Goal: Task Accomplishment & Management: Complete application form

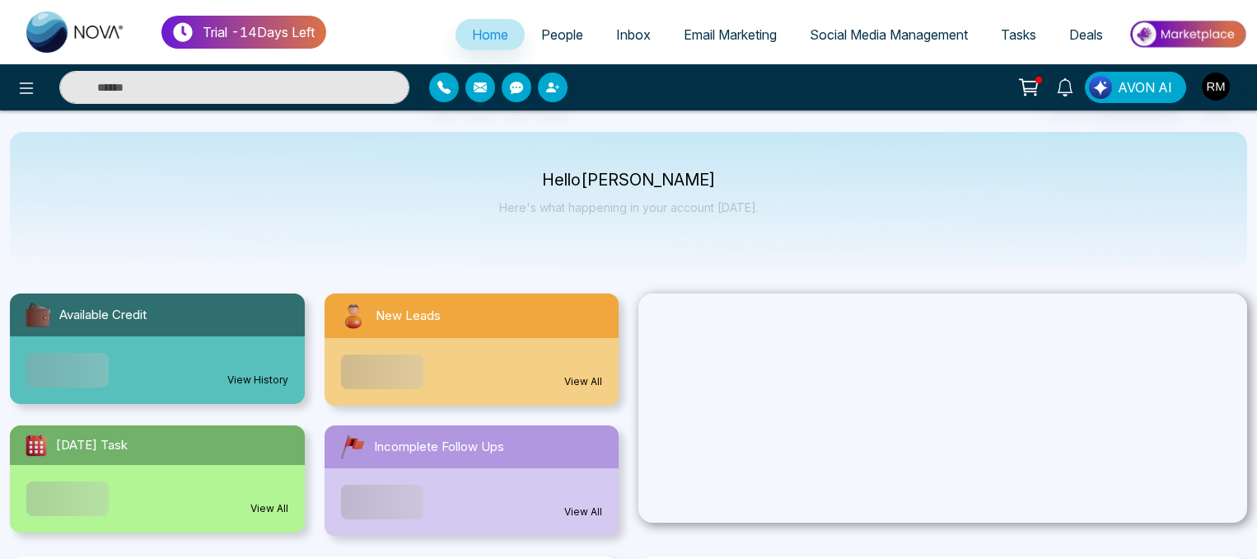
select select "*"
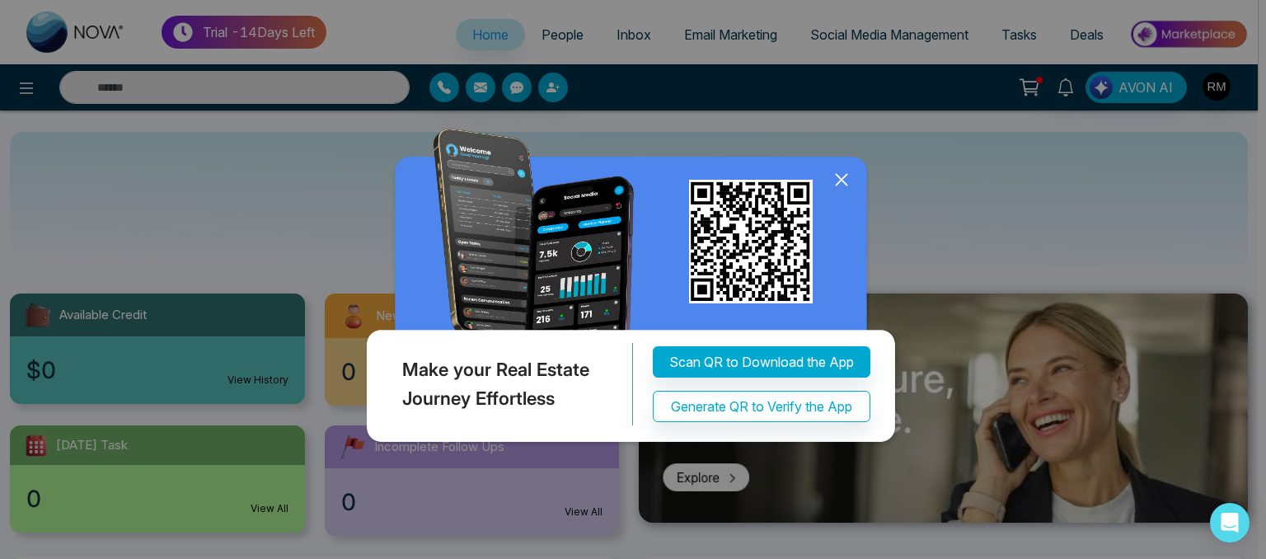
click at [850, 179] on icon at bounding box center [841, 179] width 25 height 25
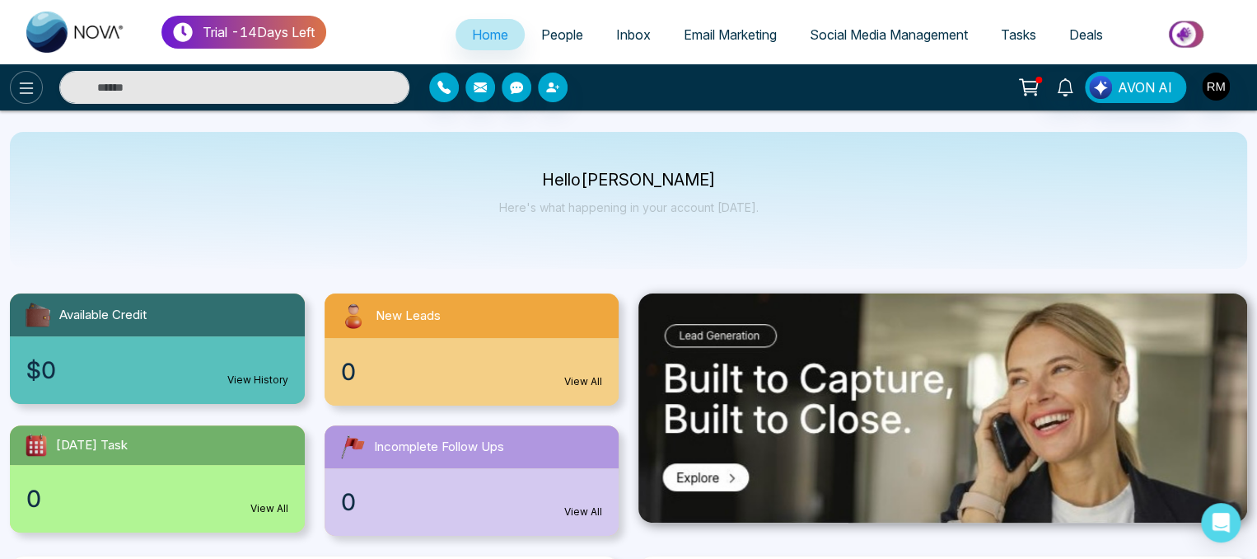
click at [24, 90] on icon at bounding box center [26, 88] width 20 height 20
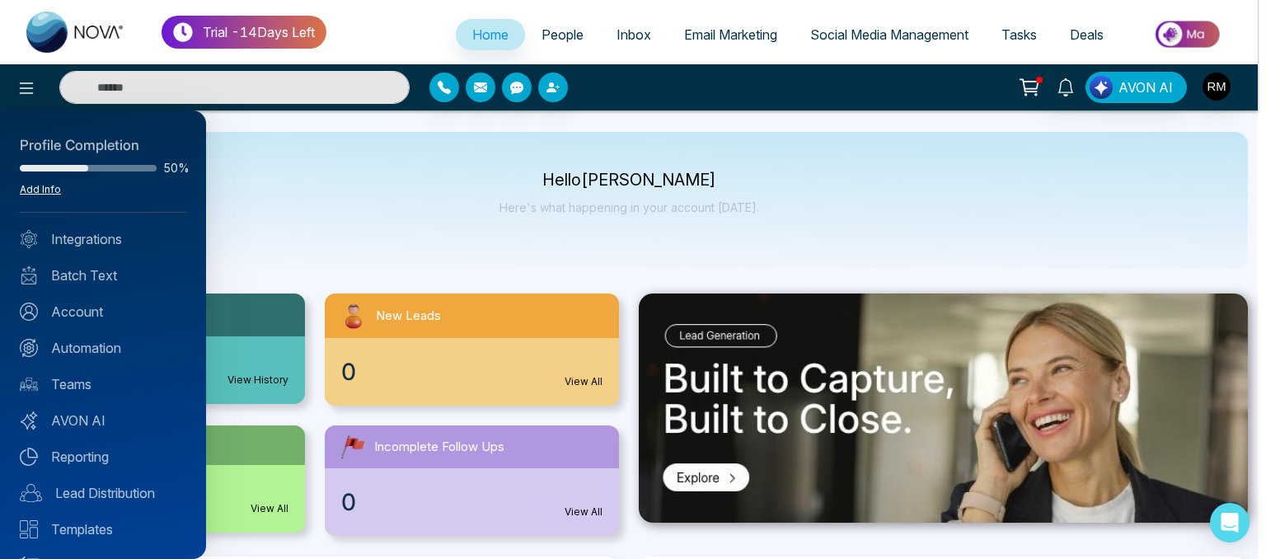
click at [42, 185] on link "Add Info" at bounding box center [40, 189] width 41 height 12
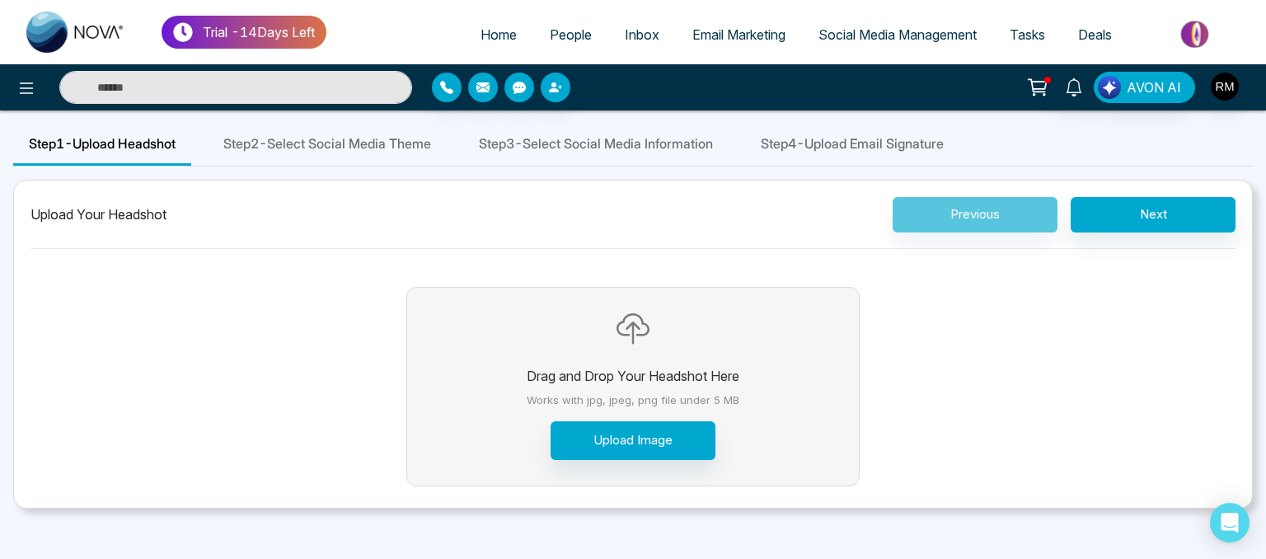
click at [375, 135] on span "Step 2 - Select Social Media Theme" at bounding box center [327, 143] width 208 height 20
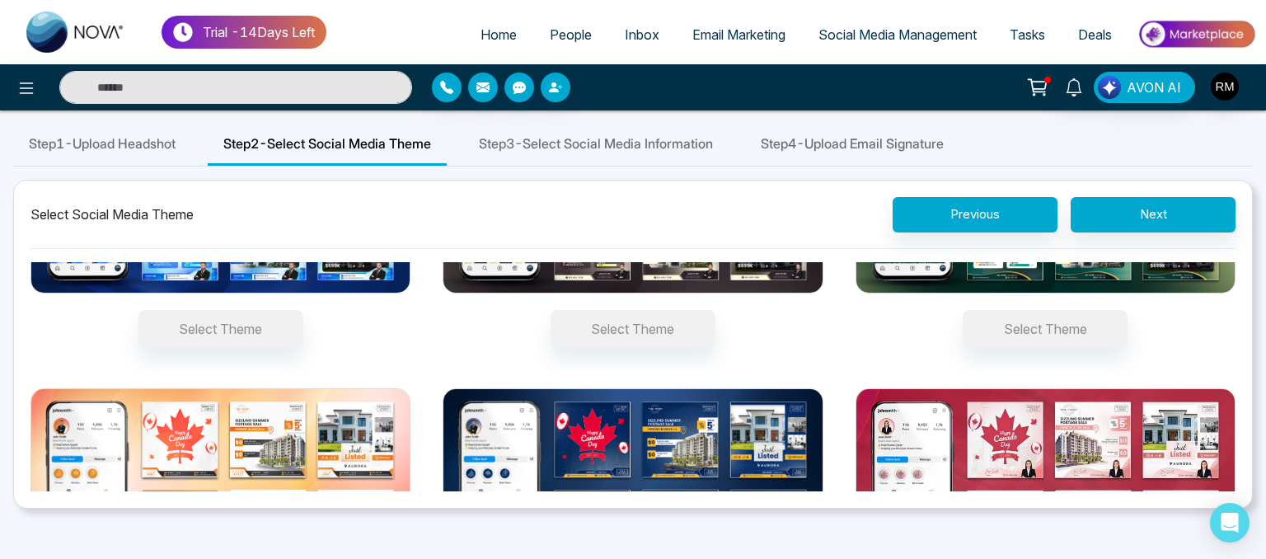
scroll to position [195, 0]
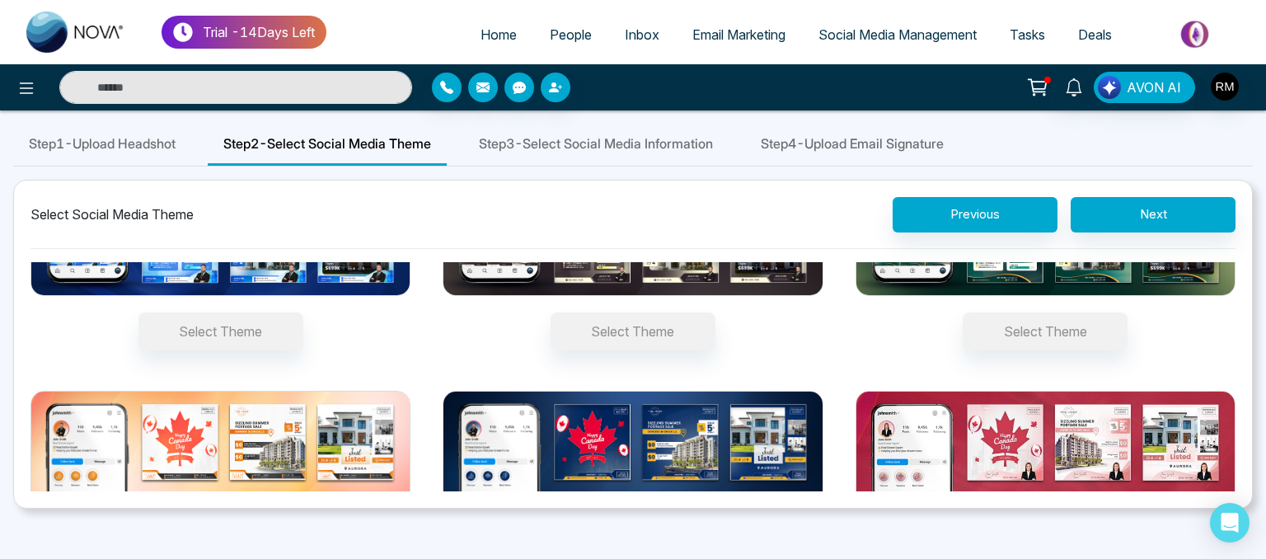
click at [669, 142] on span "Step 3 - Select Social Media Information" at bounding box center [596, 143] width 234 height 20
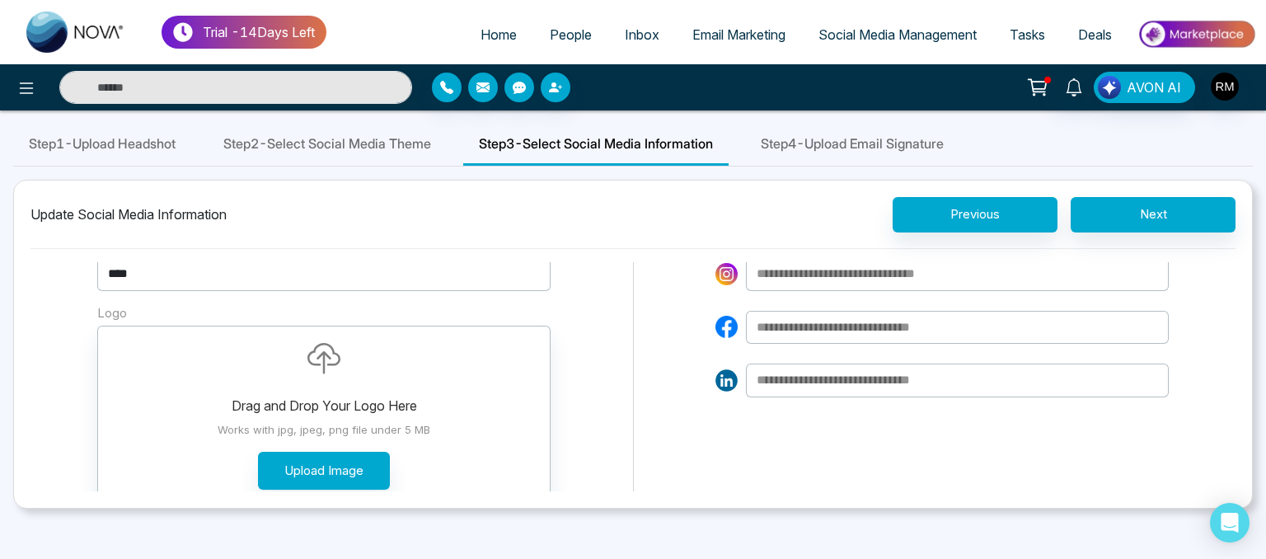
scroll to position [0, 0]
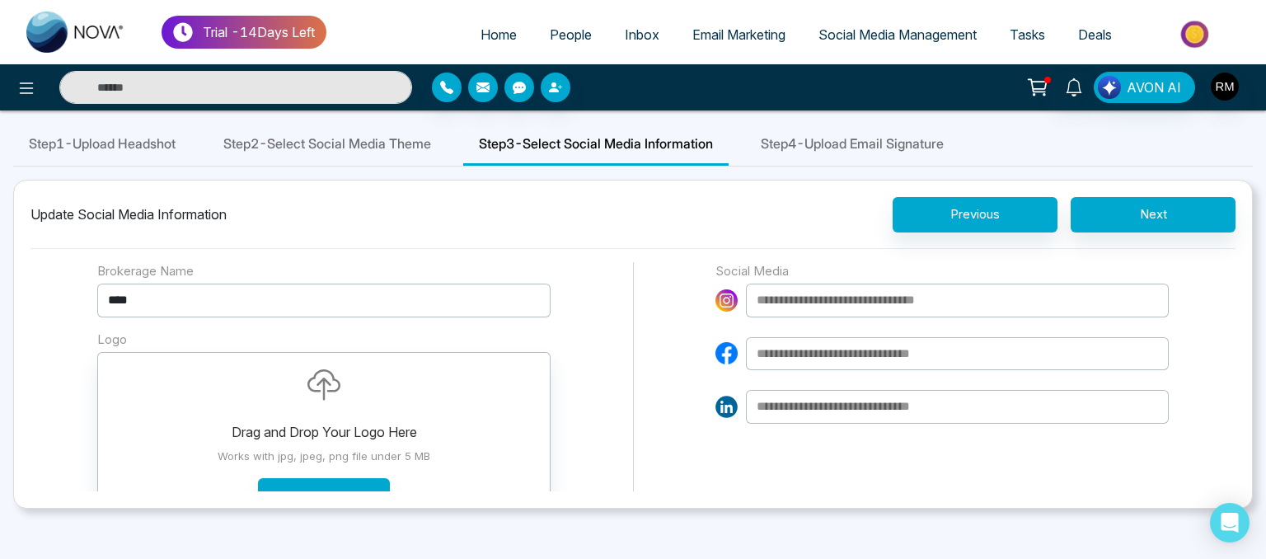
click at [854, 151] on span "Step 4 - Upload Email Signature" at bounding box center [852, 143] width 183 height 20
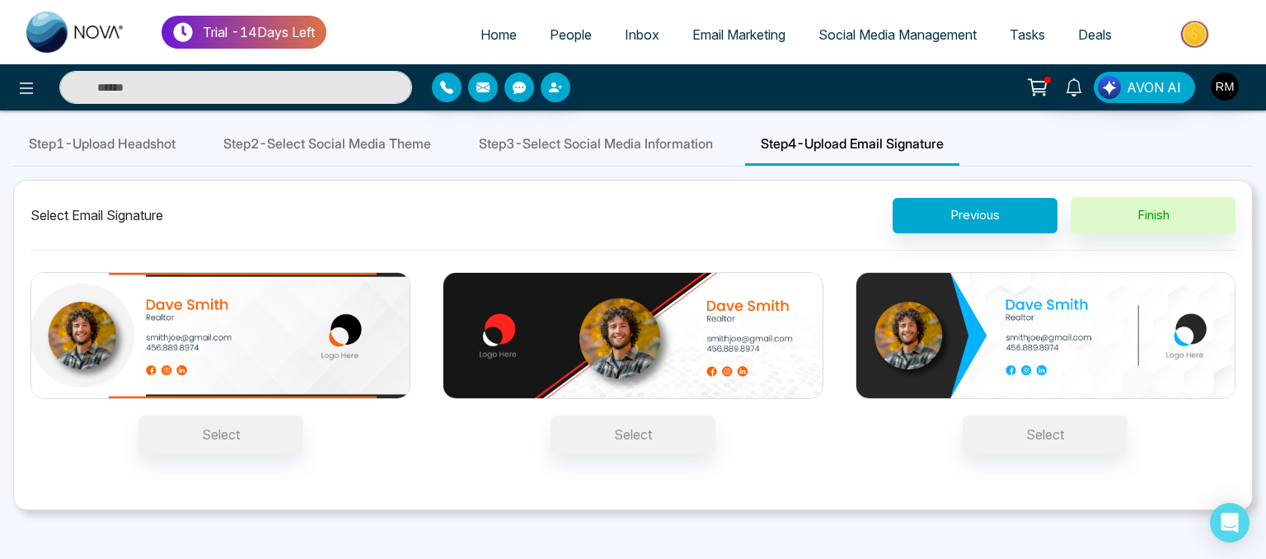
click at [190, 138] on div "Step 1 - Upload Headshot" at bounding box center [102, 145] width 178 height 42
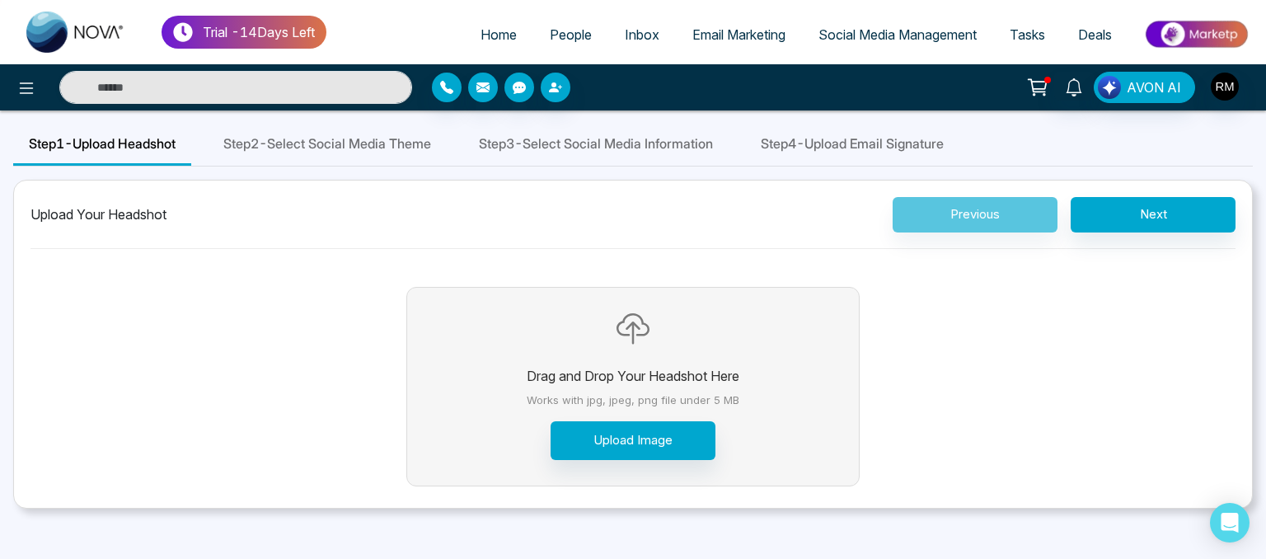
click at [288, 133] on div "Step 2 - Select Social Media Theme" at bounding box center [327, 145] width 239 height 42
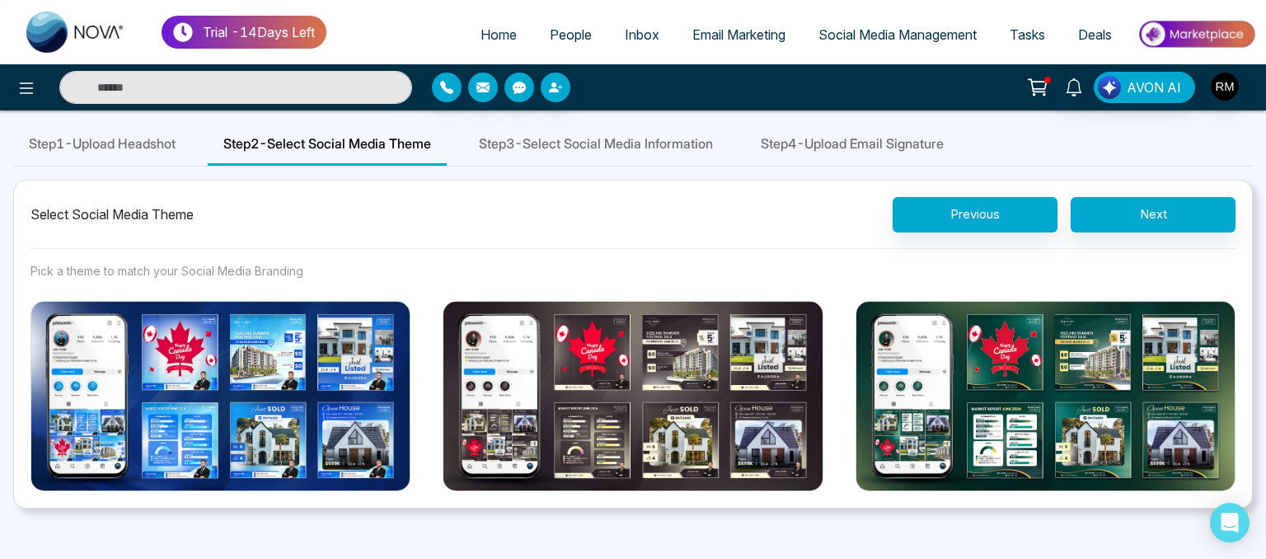
click at [562, 143] on span "Step 3 - Select Social Media Information" at bounding box center [596, 143] width 234 height 20
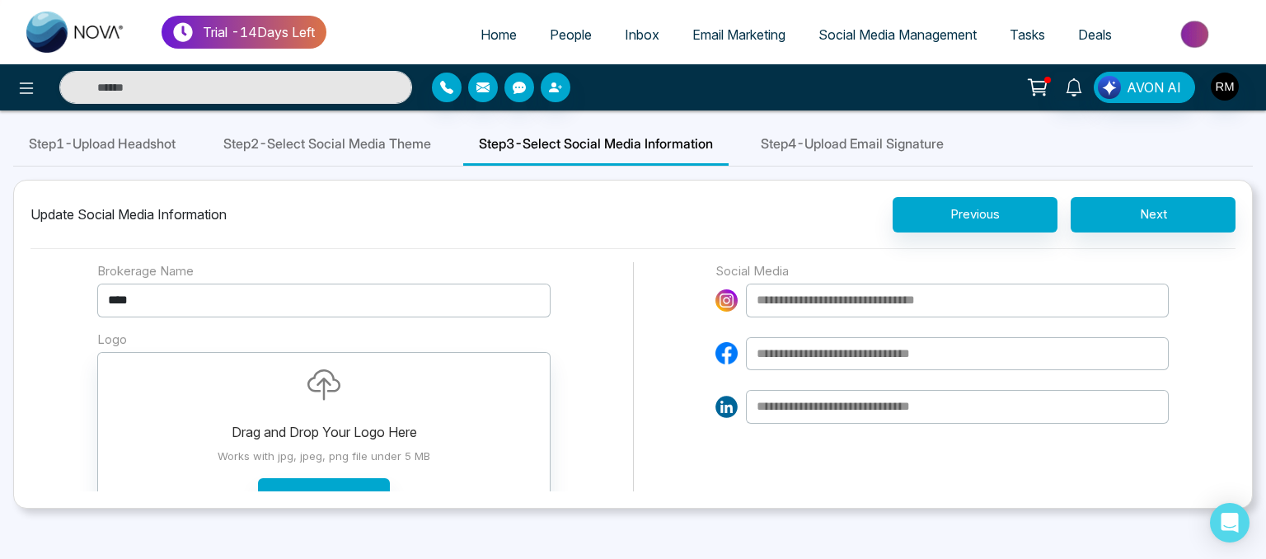
click at [804, 142] on span "Step 4 - Upload Email Signature" at bounding box center [852, 143] width 183 height 20
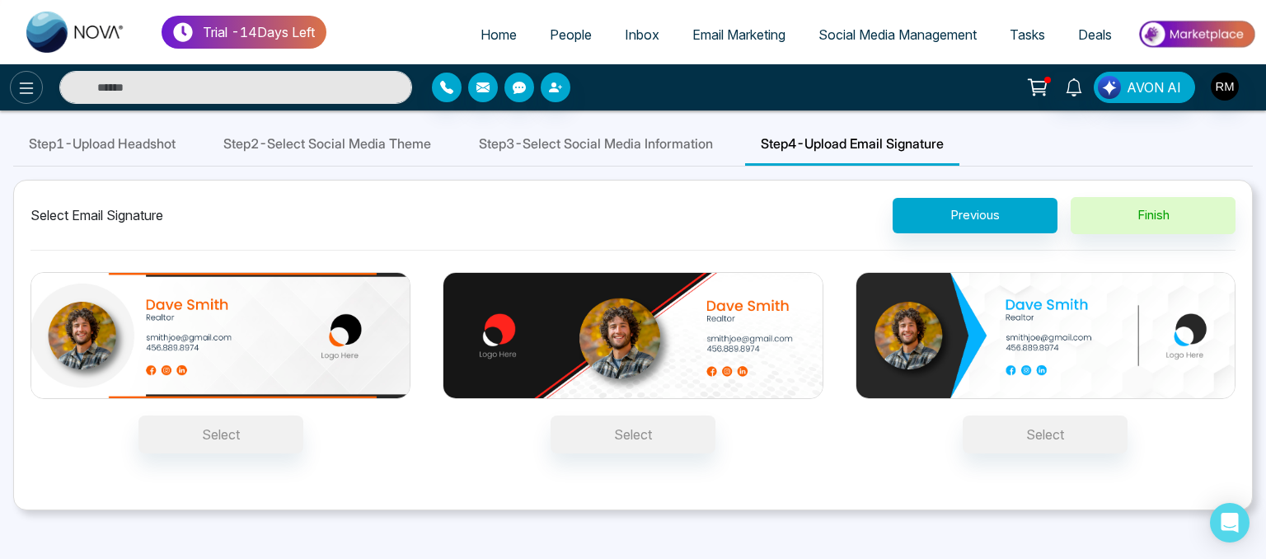
click at [23, 90] on icon at bounding box center [26, 88] width 20 height 20
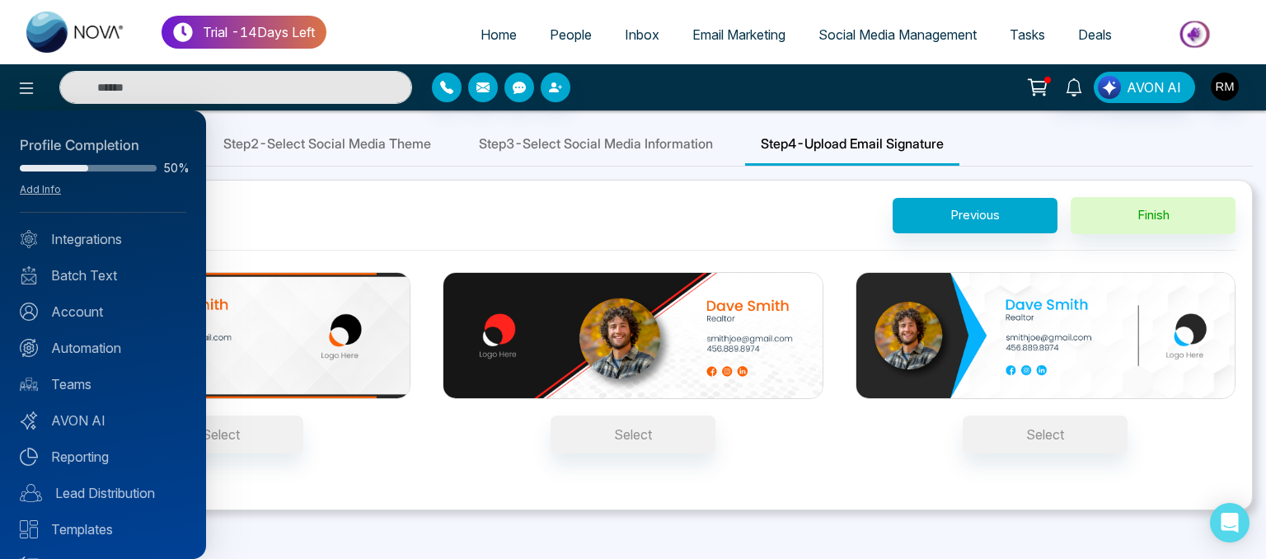
click at [271, 181] on div at bounding box center [633, 279] width 1266 height 559
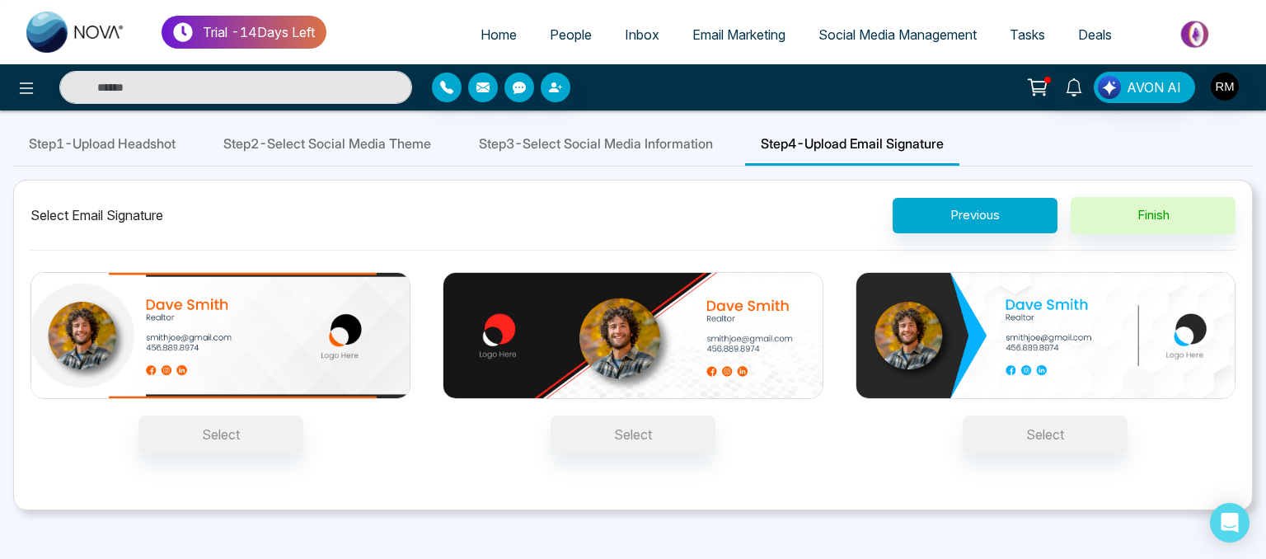
click at [491, 41] on span "Home" at bounding box center [498, 34] width 36 height 16
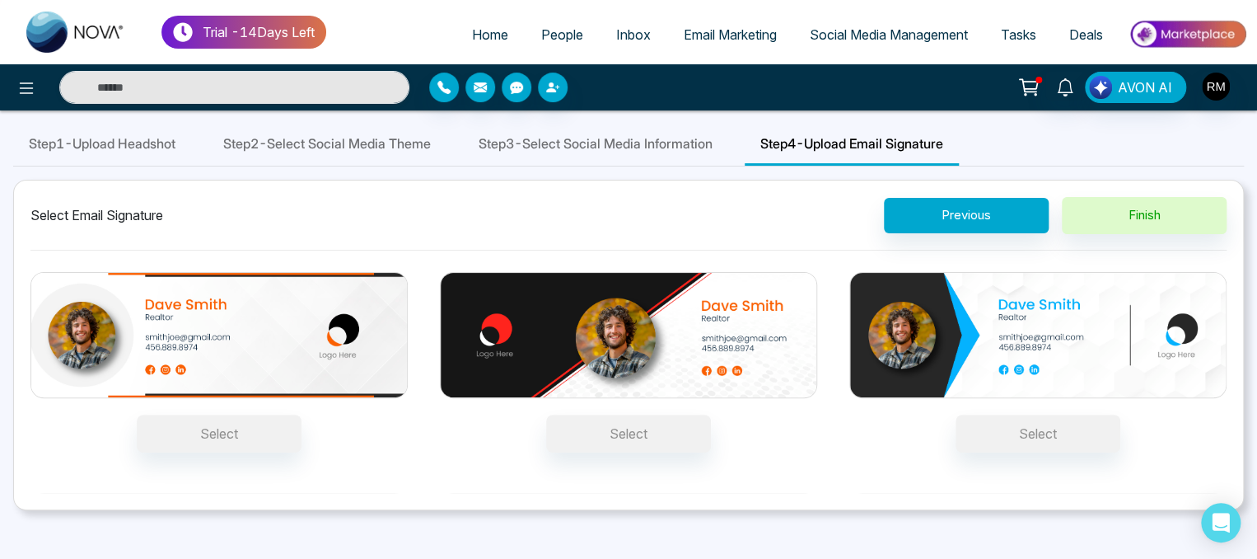
select select "*"
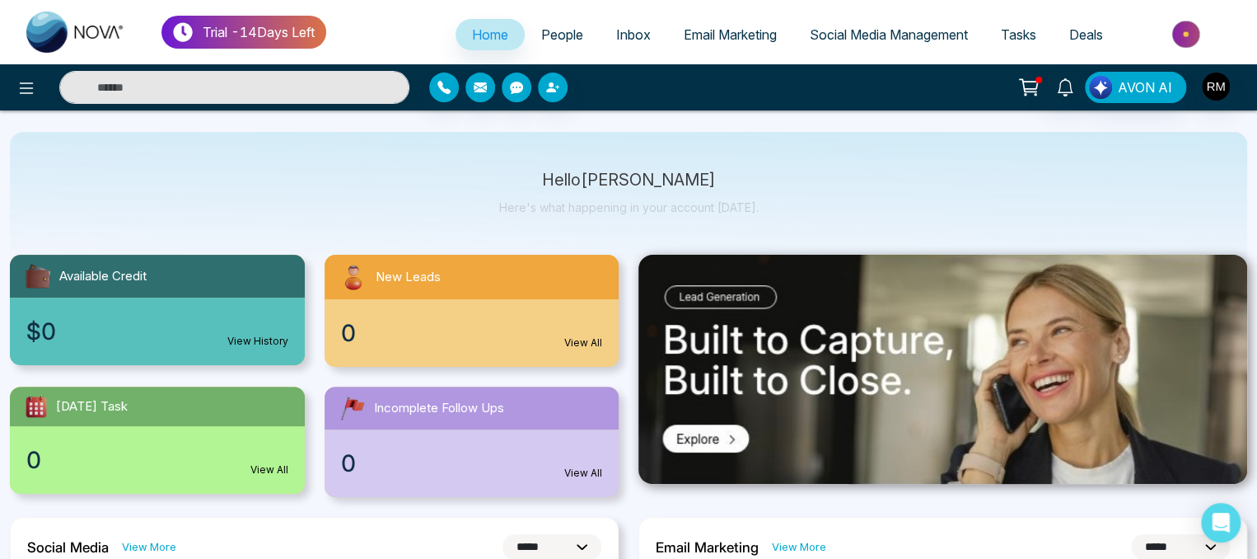
scroll to position [40, 0]
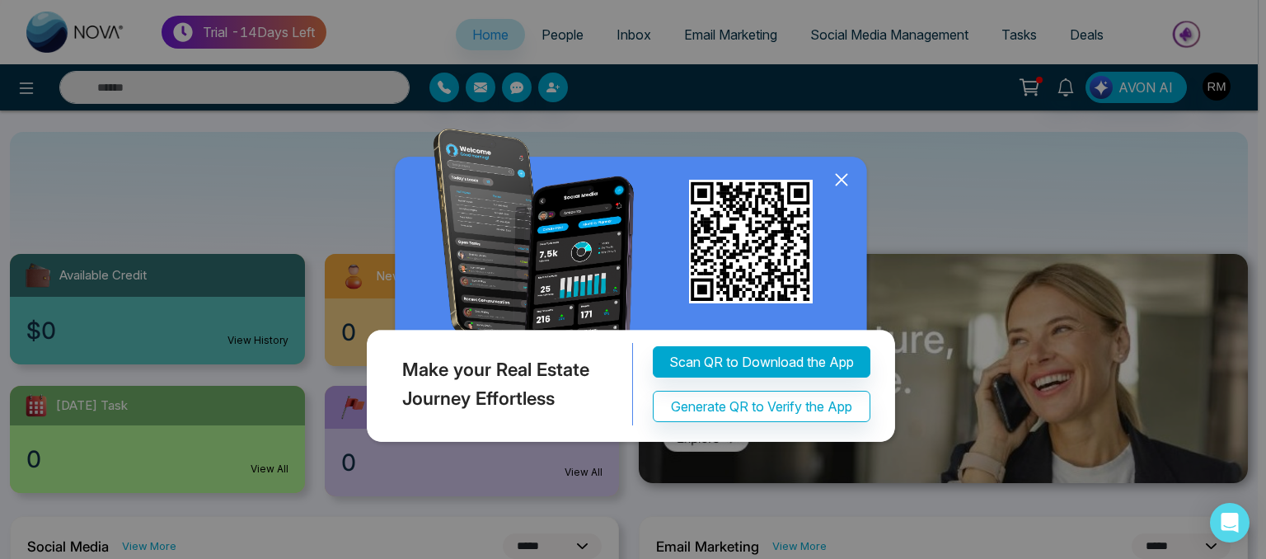
click at [835, 190] on icon at bounding box center [841, 179] width 25 height 25
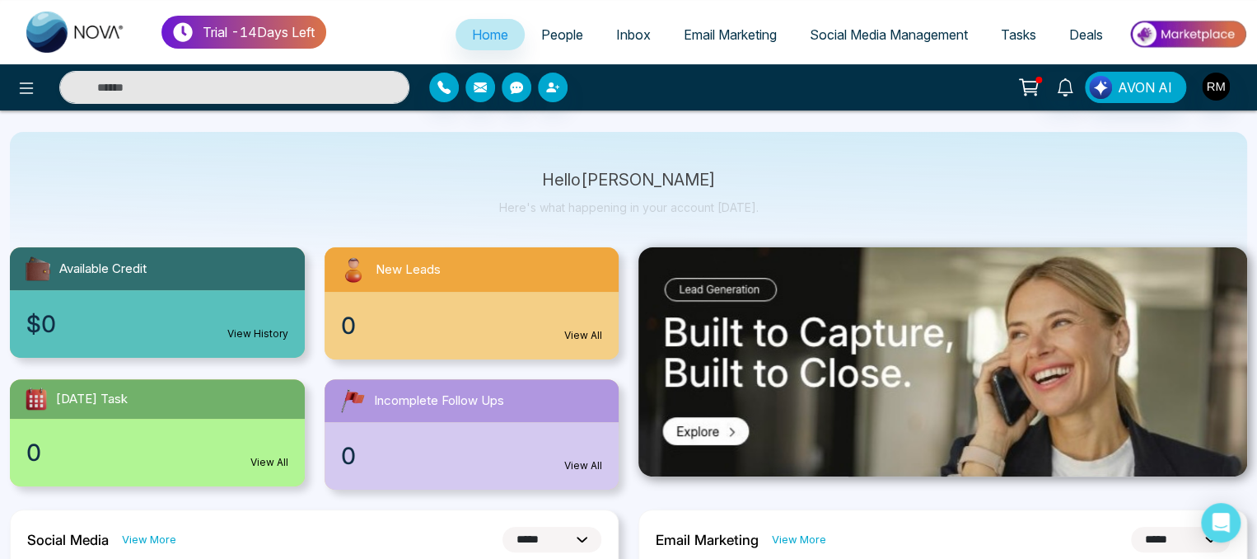
scroll to position [0, 0]
